Goal: Find specific page/section: Find specific page/section

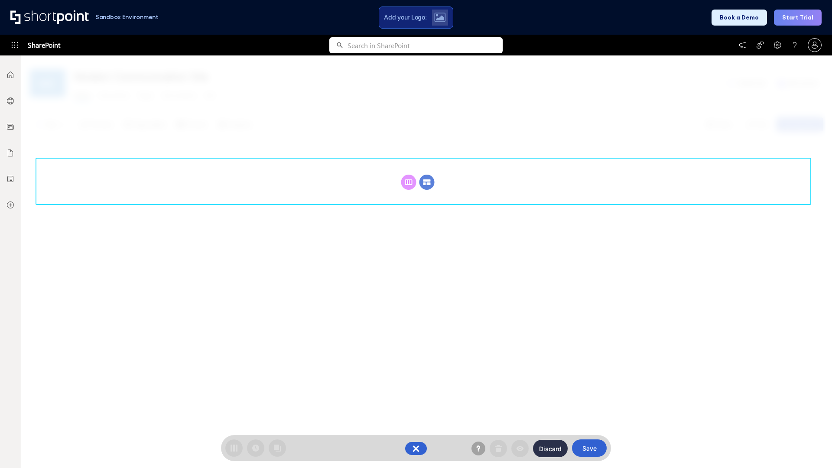
scroll to position [119, 0]
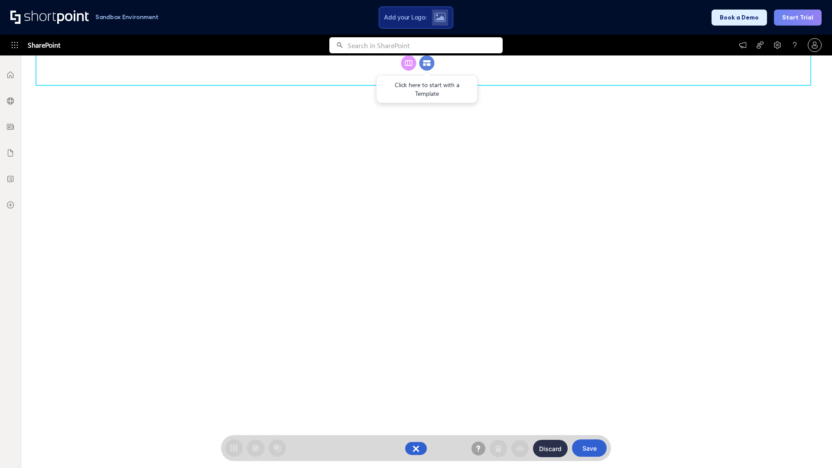
click at [427, 71] on circle at bounding box center [426, 62] width 15 height 15
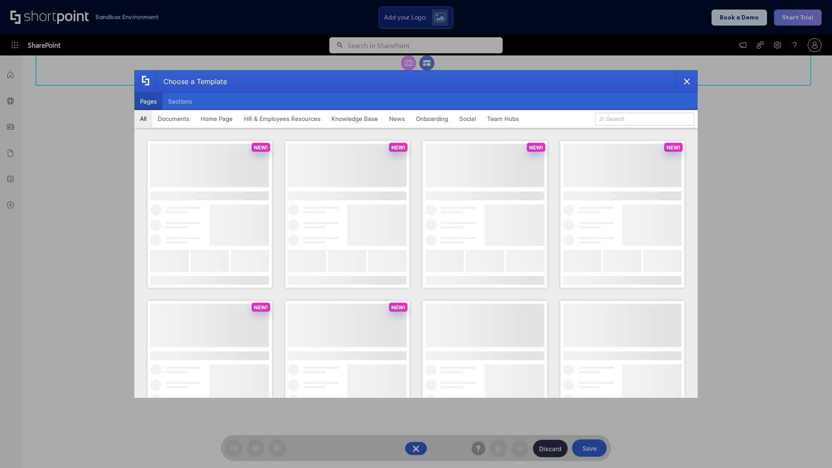
scroll to position [0, 0]
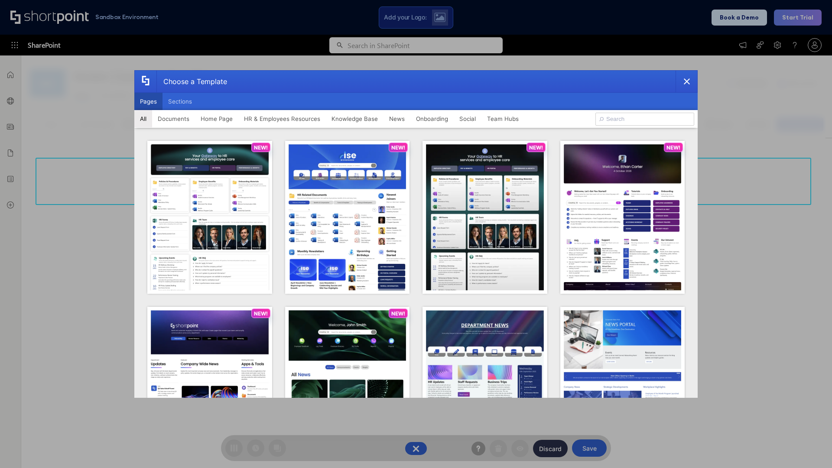
click at [148, 101] on button "Pages" at bounding box center [148, 101] width 28 height 17
type input "HR 3"
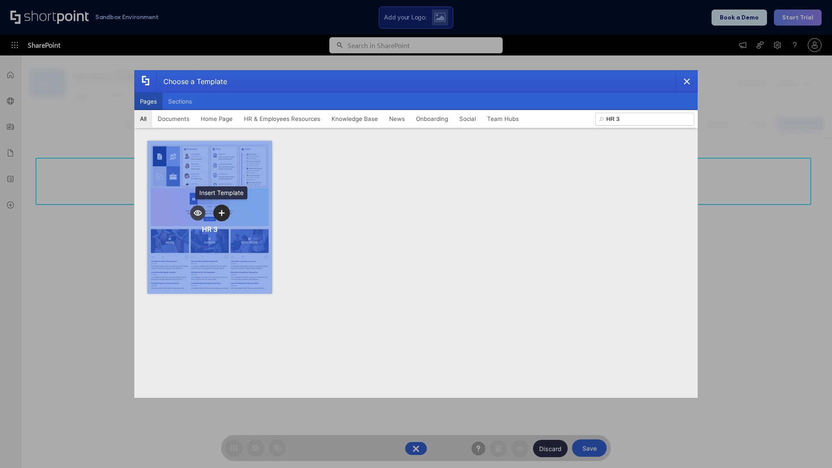
click at [221, 213] on icon "template selector" at bounding box center [221, 213] width 6 height 6
